Goal: Task Accomplishment & Management: Use online tool/utility

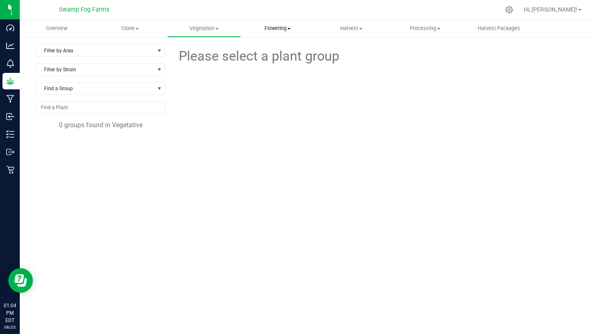
click at [278, 29] on span "Flowering" at bounding box center [277, 28] width 73 height 7
click at [277, 57] on span "Flowering groups" at bounding box center [275, 59] width 68 height 7
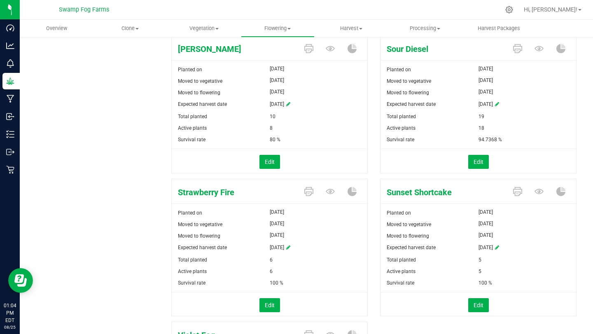
scroll to position [254, 0]
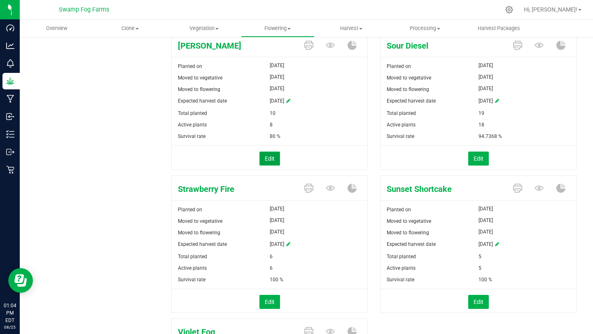
click at [270, 160] on button "Edit" at bounding box center [269, 158] width 21 height 14
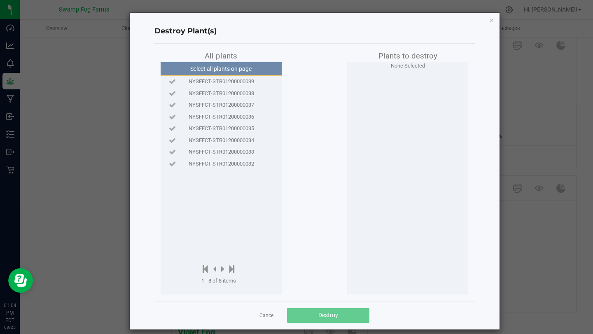
click at [233, 80] on span "NYSFFCT-STR01200000039" at bounding box center [220, 81] width 65 height 8
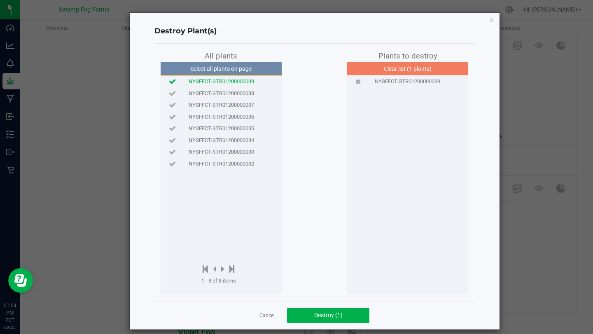
scroll to position [8, 0]
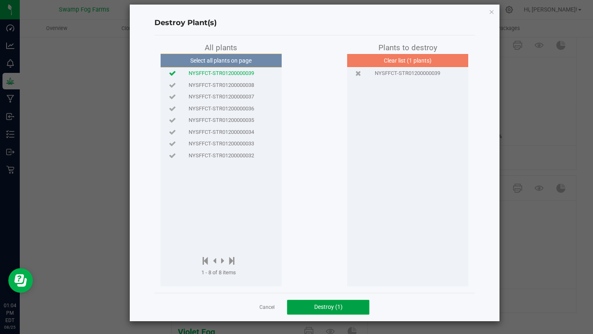
click at [320, 308] on span "Destroy (1)" at bounding box center [328, 306] width 28 height 7
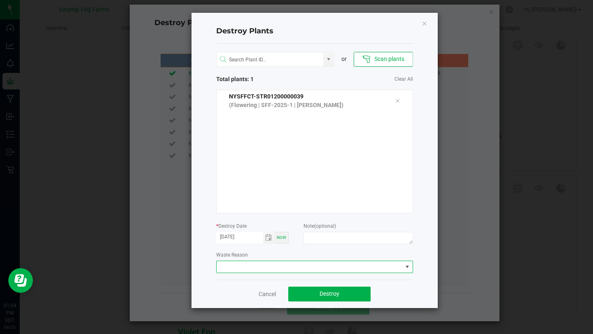
click at [325, 267] on span at bounding box center [309, 267] width 186 height 12
click at [318, 279] on li "Plant Batch Adjustment" at bounding box center [314, 281] width 196 height 14
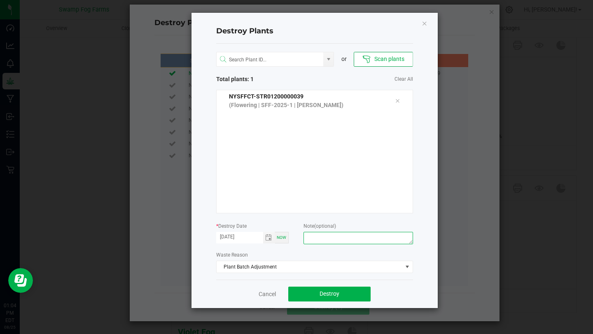
click at [328, 237] on textarea at bounding box center [357, 238] width 109 height 12
type textarea "[DEMOGRAPHIC_DATA]"
click at [329, 293] on span "Destroy" at bounding box center [329, 293] width 20 height 7
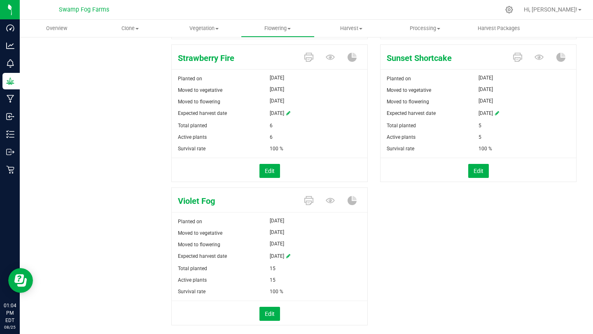
scroll to position [405, 0]
